Goal: Task Accomplishment & Management: Manage account settings

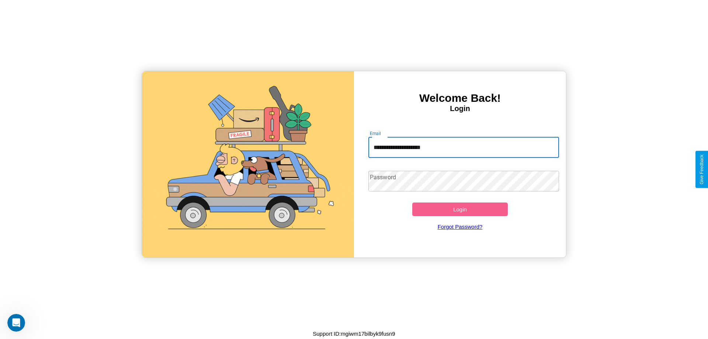
type input "**********"
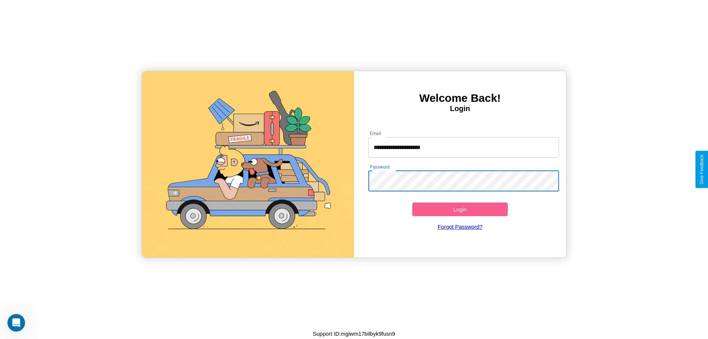
click at [460, 209] on button "Login" at bounding box center [460, 209] width 96 height 14
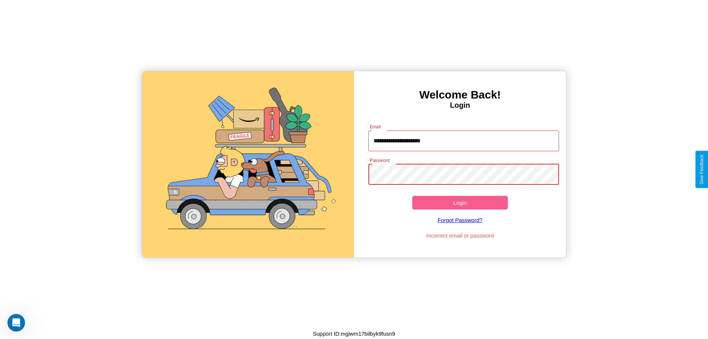
click at [460, 202] on button "Login" at bounding box center [460, 203] width 96 height 14
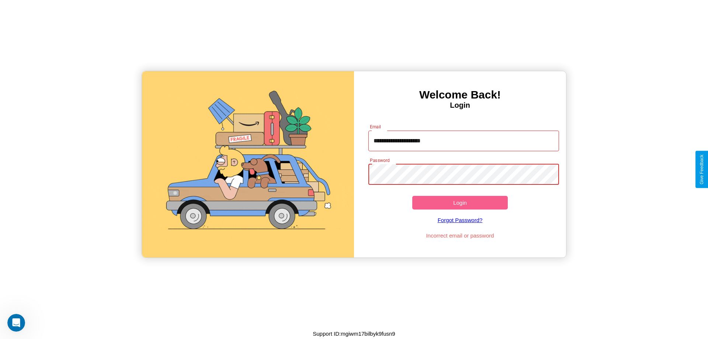
click at [460, 202] on button "Login" at bounding box center [460, 203] width 96 height 14
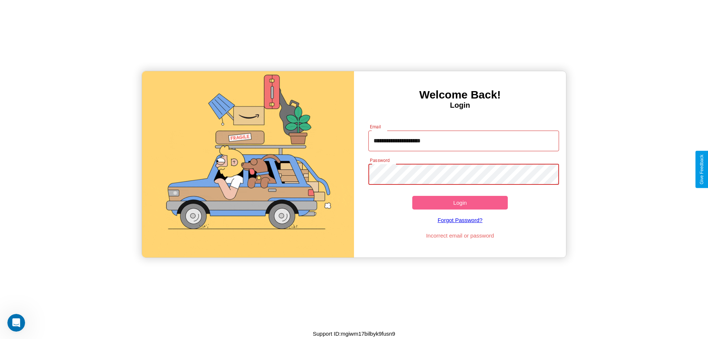
click at [460, 202] on button "Login" at bounding box center [460, 203] width 96 height 14
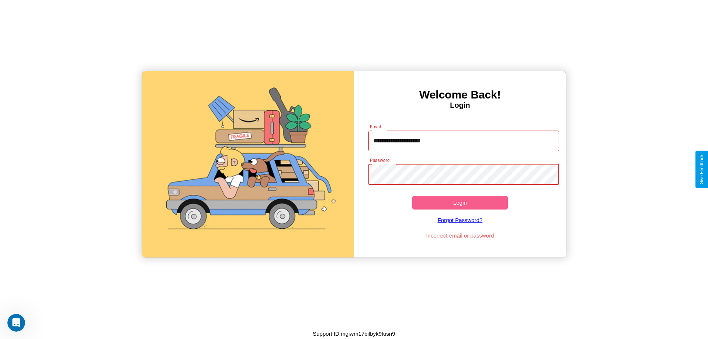
click at [460, 202] on button "Login" at bounding box center [460, 203] width 96 height 14
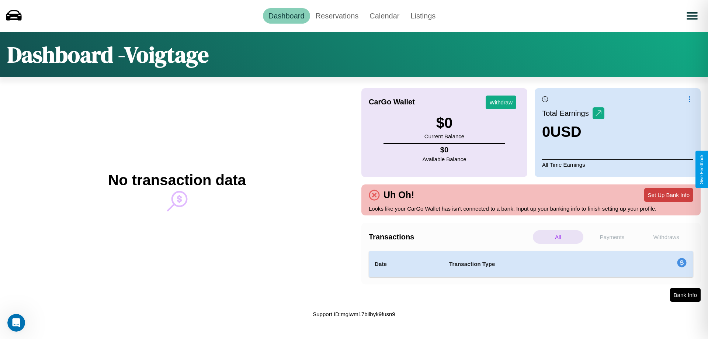
click at [669, 195] on button "Set Up Bank Info" at bounding box center [668, 195] width 49 height 14
